Goal: Task Accomplishment & Management: Manage account settings

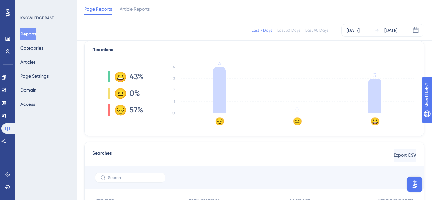
scroll to position [160, 0]
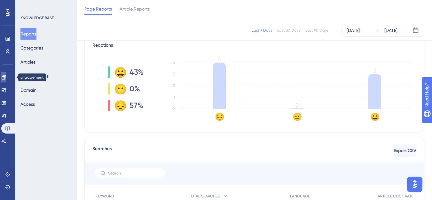
click at [6, 78] on icon at bounding box center [4, 77] width 4 height 4
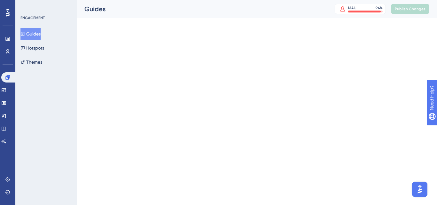
click at [7, 33] on div "Performance Users" at bounding box center [8, 37] width 10 height 39
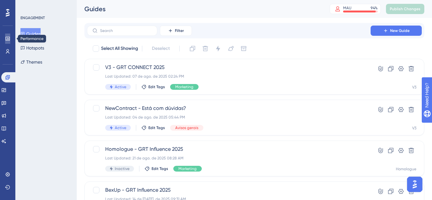
click at [5, 37] on icon at bounding box center [7, 38] width 5 height 5
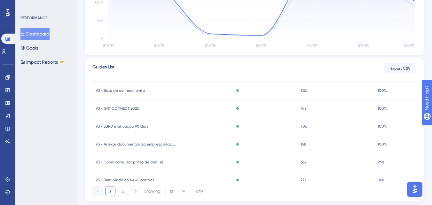
scroll to position [64, 0]
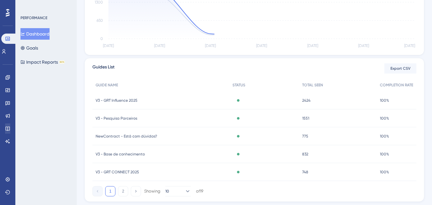
scroll to position [192, 0]
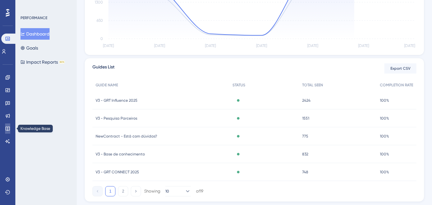
click at [6, 126] on icon at bounding box center [7, 128] width 5 height 5
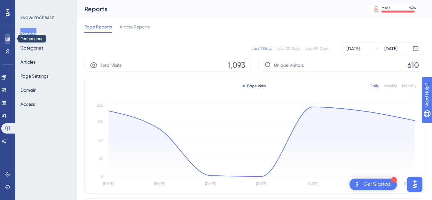
click at [5, 43] on link at bounding box center [7, 39] width 5 height 10
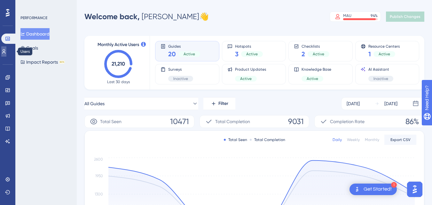
click at [6, 50] on link at bounding box center [3, 51] width 5 height 10
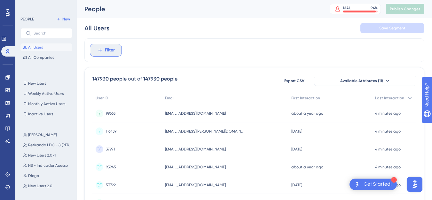
click at [108, 51] on span "Filter" at bounding box center [110, 50] width 10 height 8
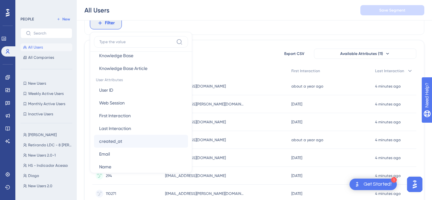
scroll to position [320, 0]
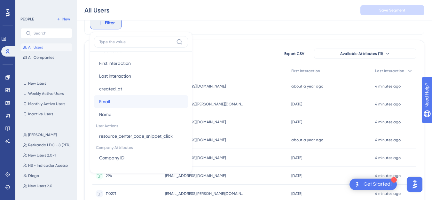
click at [117, 102] on button "Email Email" at bounding box center [141, 101] width 94 height 13
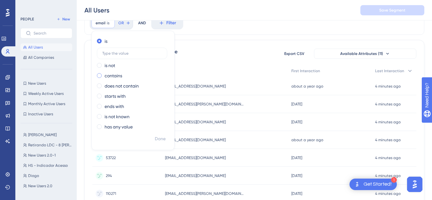
click at [118, 78] on label "contains" at bounding box center [114, 76] width 18 height 8
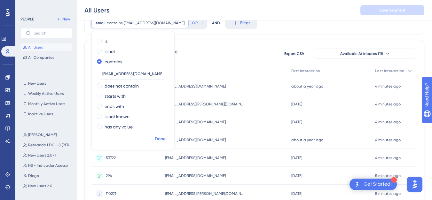
type input "[EMAIL_ADDRESS][DOMAIN_NAME]"
click at [163, 142] on span "Done" at bounding box center [160, 139] width 11 height 8
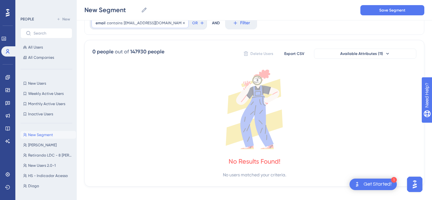
click at [141, 23] on span "[EMAIL_ADDRESS][DOMAIN_NAME]" at bounding box center [154, 22] width 61 height 5
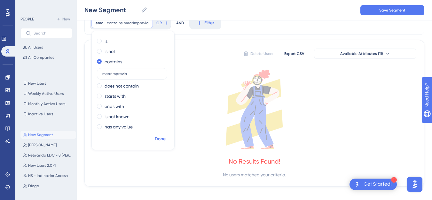
type input "mearimprevia"
click at [157, 139] on span "Done" at bounding box center [160, 139] width 11 height 8
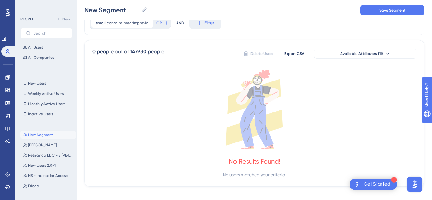
scroll to position [0, 0]
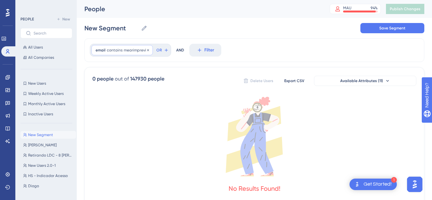
click at [138, 50] on span "mearimprevia" at bounding box center [136, 50] width 25 height 5
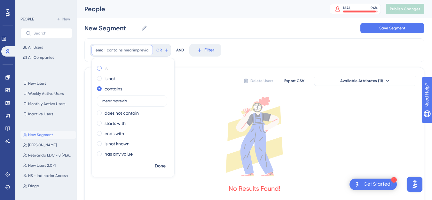
click at [105, 70] on label "is" at bounding box center [106, 69] width 3 height 8
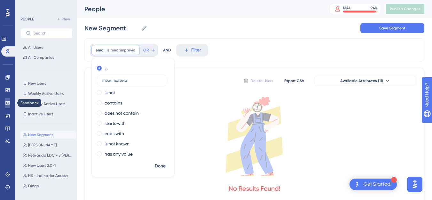
click at [10, 104] on link at bounding box center [7, 103] width 5 height 10
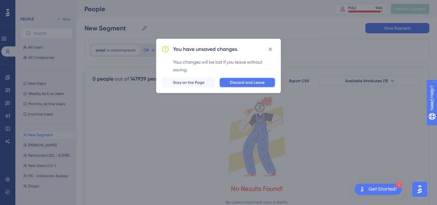
click at [243, 82] on span "Discard and Leave" at bounding box center [247, 82] width 35 height 5
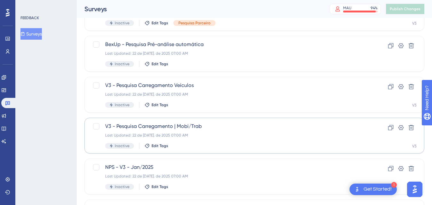
scroll to position [96, 0]
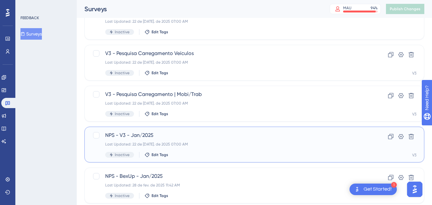
click at [137, 137] on span "NPS - V3 - Jan/2025" at bounding box center [228, 135] width 247 height 8
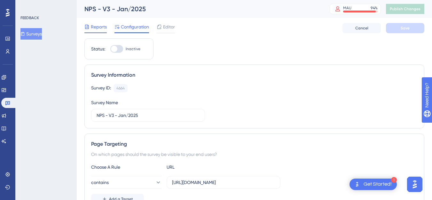
click at [105, 31] on div "Reports" at bounding box center [95, 28] width 22 height 10
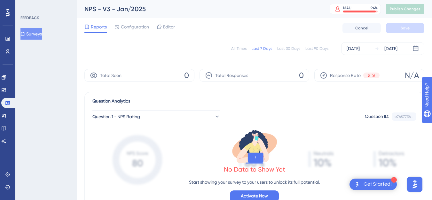
click at [239, 47] on div "All Times" at bounding box center [238, 48] width 15 height 5
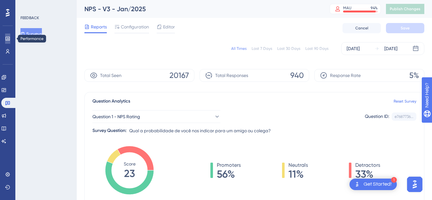
click at [5, 39] on link at bounding box center [7, 39] width 5 height 10
